Goal: Check status: Check status

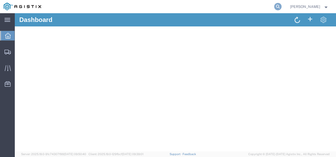
click at [282, 7] on icon at bounding box center [278, 6] width 7 height 7
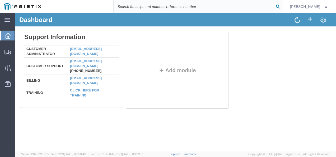
paste input "56819628"
type input "56819628"
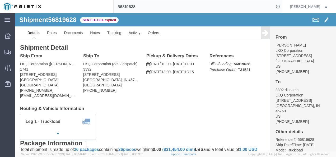
drag, startPoint x: 104, startPoint y: 94, endPoint x: 101, endPoint y: 89, distance: 6.2
click h4 "Routing & Vehicle Information"
click link "Rates"
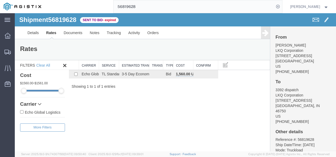
click at [118, 120] on div "Shipment 56819628 1 of 1 Sent to Bid - expired Details Rates Documents Notes Tr…" at bounding box center [176, 82] width 322 height 138
click at [27, 29] on link "Details" at bounding box center [33, 32] width 19 height 13
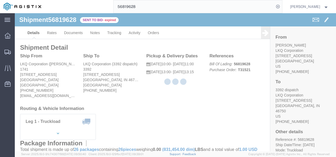
click at [128, 127] on div at bounding box center [176, 82] width 322 height 138
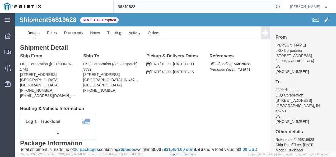
drag, startPoint x: 140, startPoint y: 84, endPoint x: 154, endPoint y: 86, distance: 15.0
click div "Ship From LKQ Corporation ([PERSON_NAME]) 1741 [STREET_ADDRESS][PERSON_NAME] [P…"
drag, startPoint x: 154, startPoint y: 86, endPoint x: 208, endPoint y: 95, distance: 54.4
click h4 "Routing & Vehicle Information"
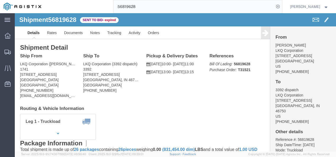
click div "Leg 1 - Truckload Vehicle 1: Standard Dry Van (53 Feet) Number of trucks: 1"
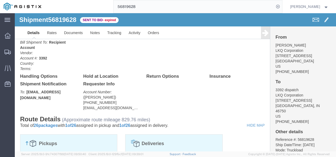
scroll to position [238, 0]
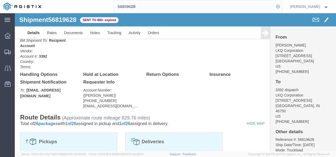
drag, startPoint x: 19, startPoint y: 90, endPoint x: 96, endPoint y: 103, distance: 77.8
click div "Billing Cost Center: 3392 Freight In - Wheel Cores Cost Center Number: 3392-301…"
